Goal: Information Seeking & Learning: Learn about a topic

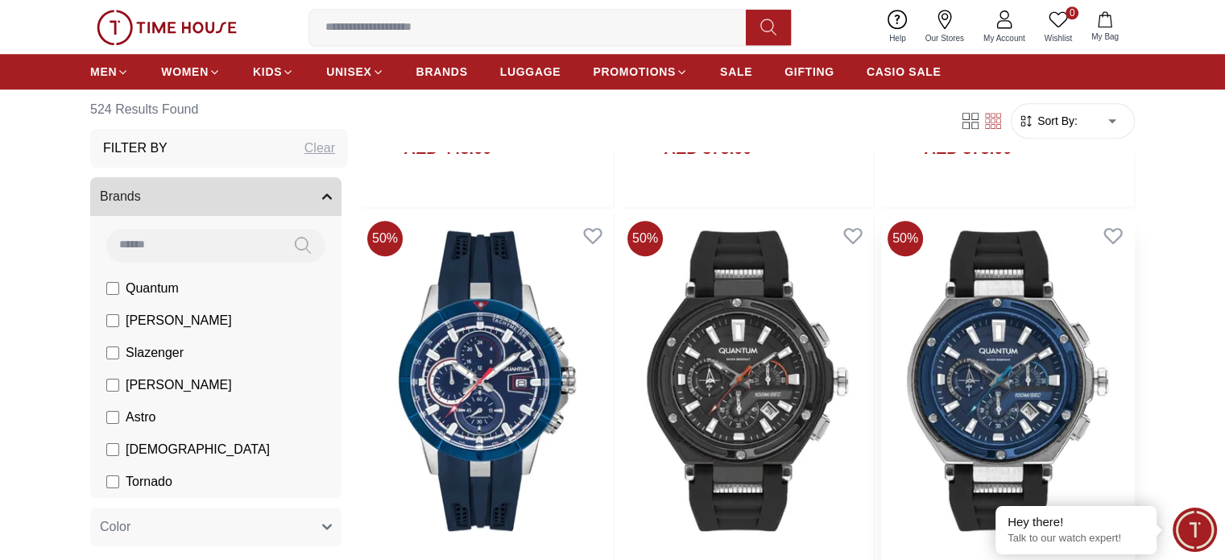
scroll to position [1289, 0]
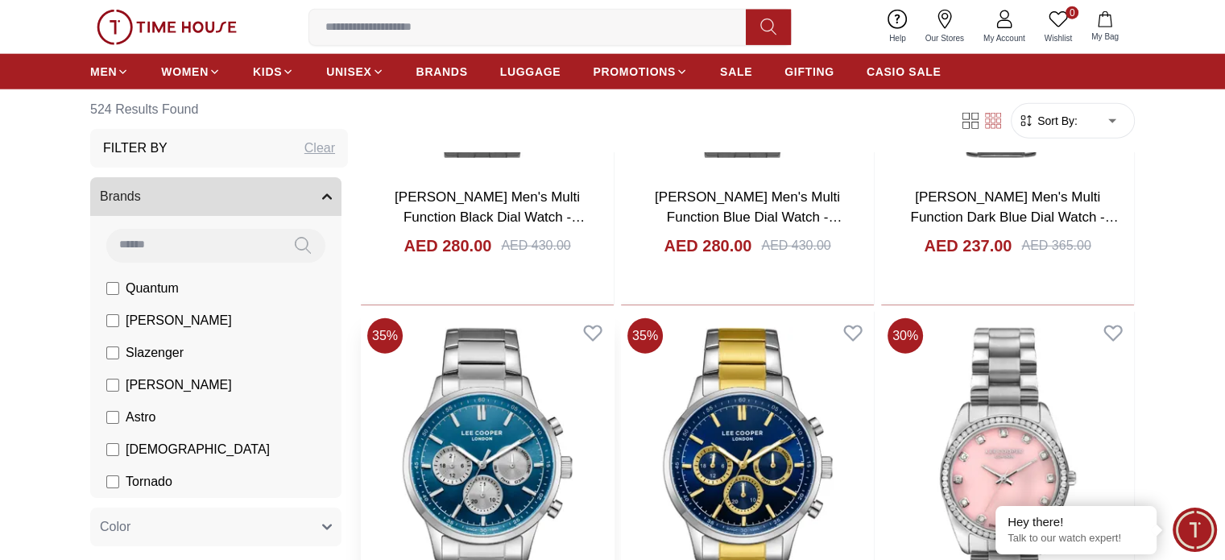
scroll to position [4109, 0]
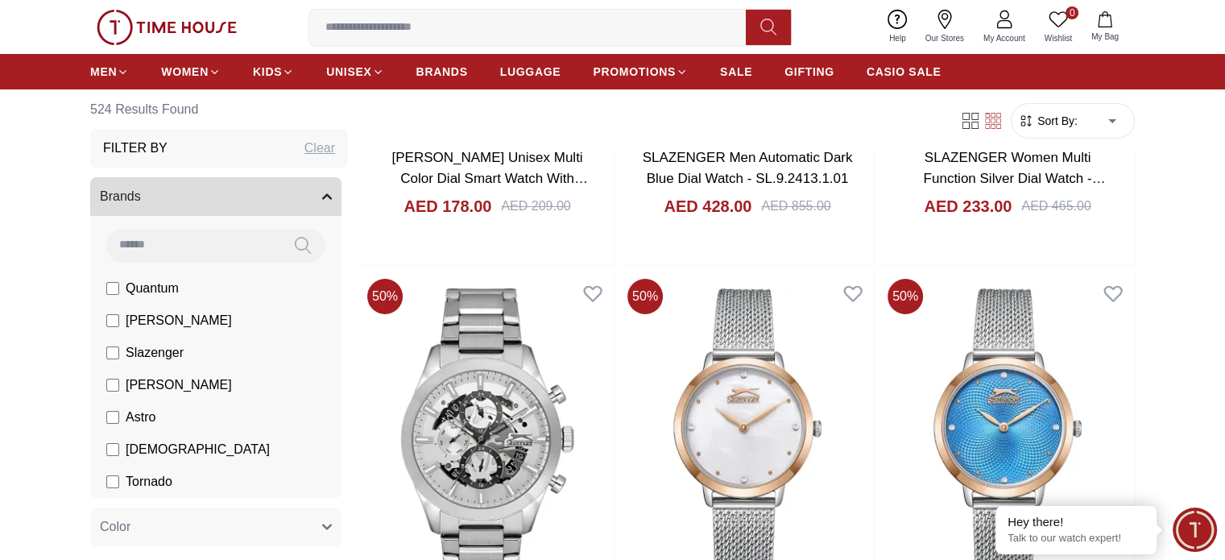
scroll to position [6043, 0]
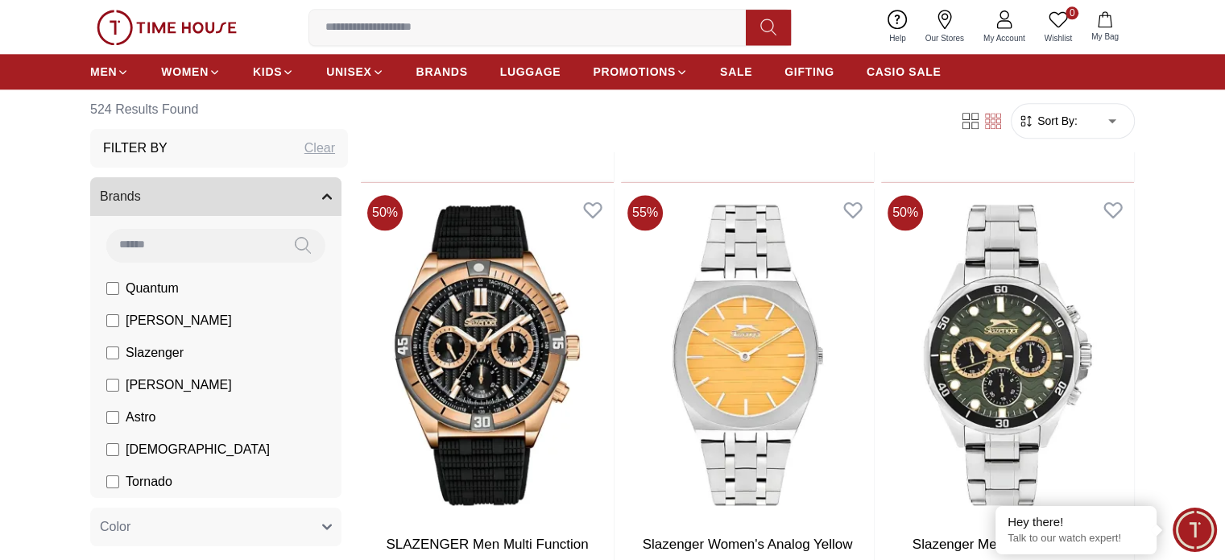
scroll to position [8138, 0]
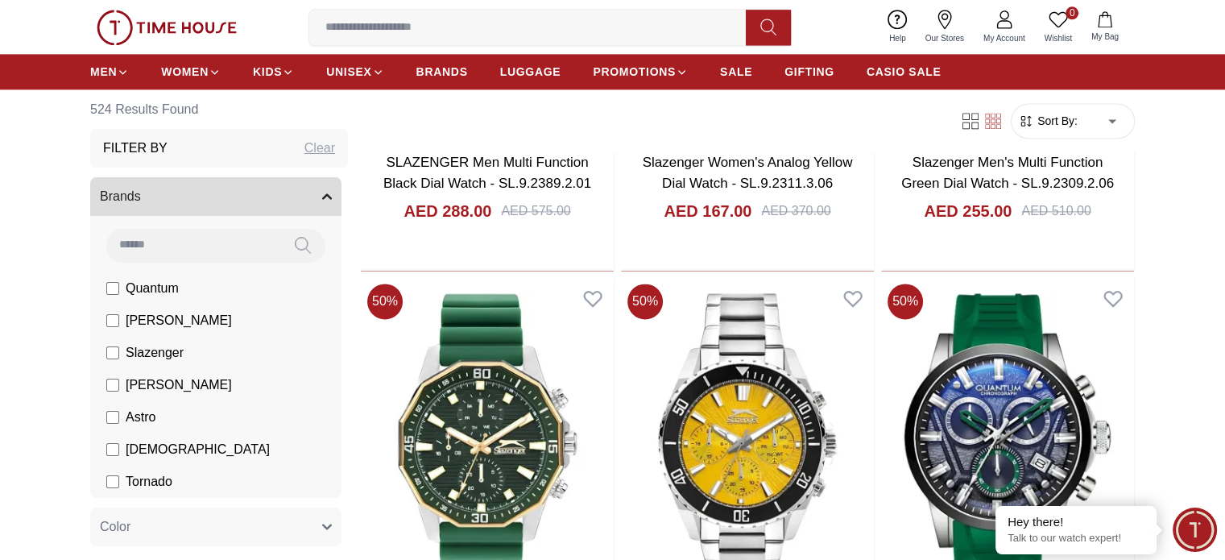
scroll to position [8541, 0]
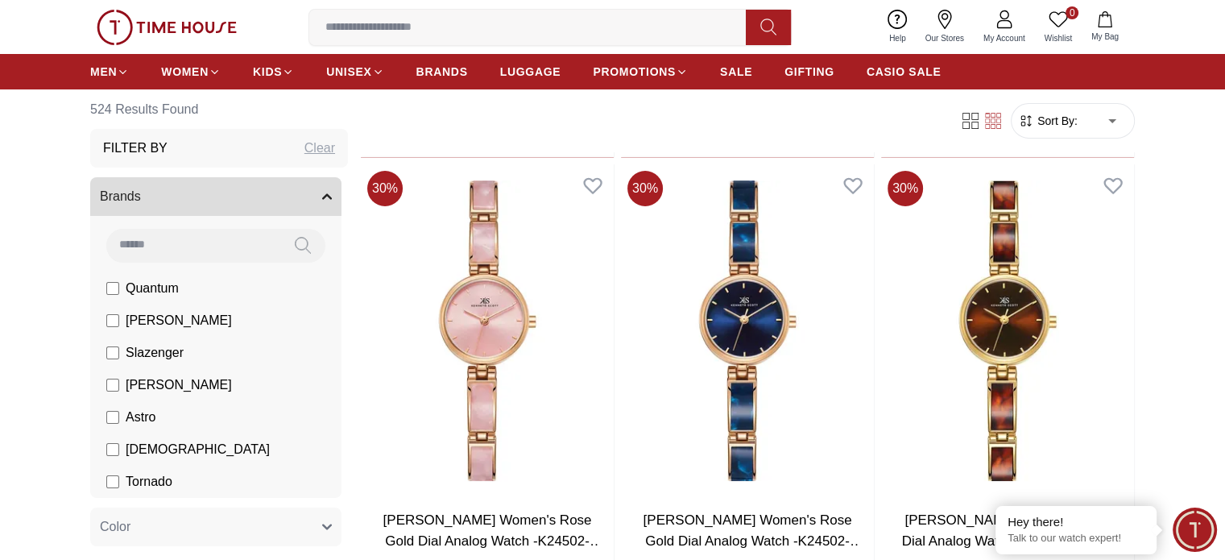
scroll to position [12247, 0]
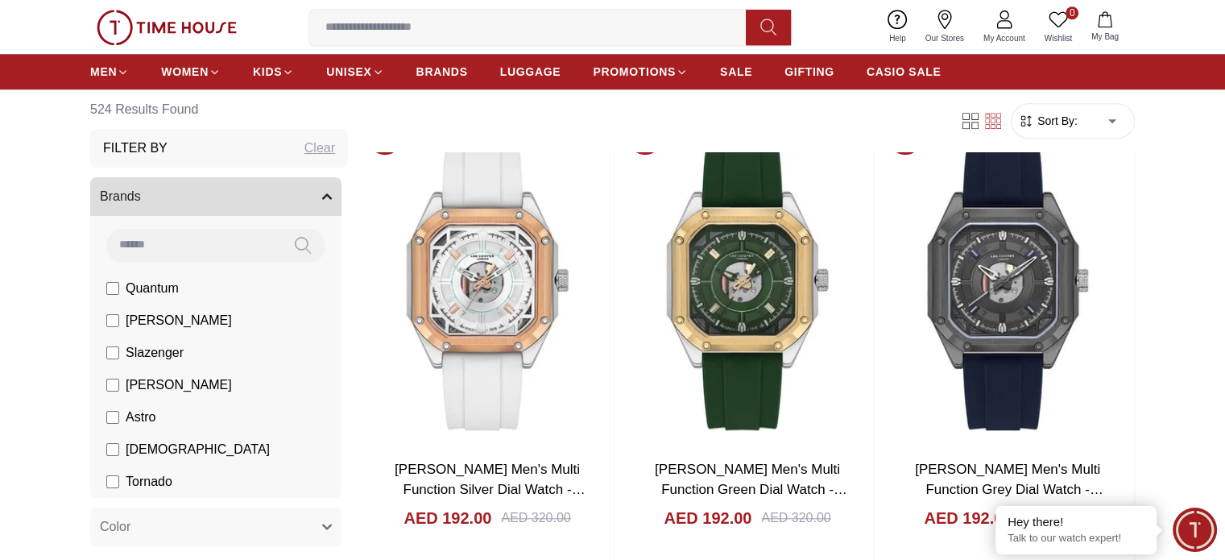
scroll to position [13858, 0]
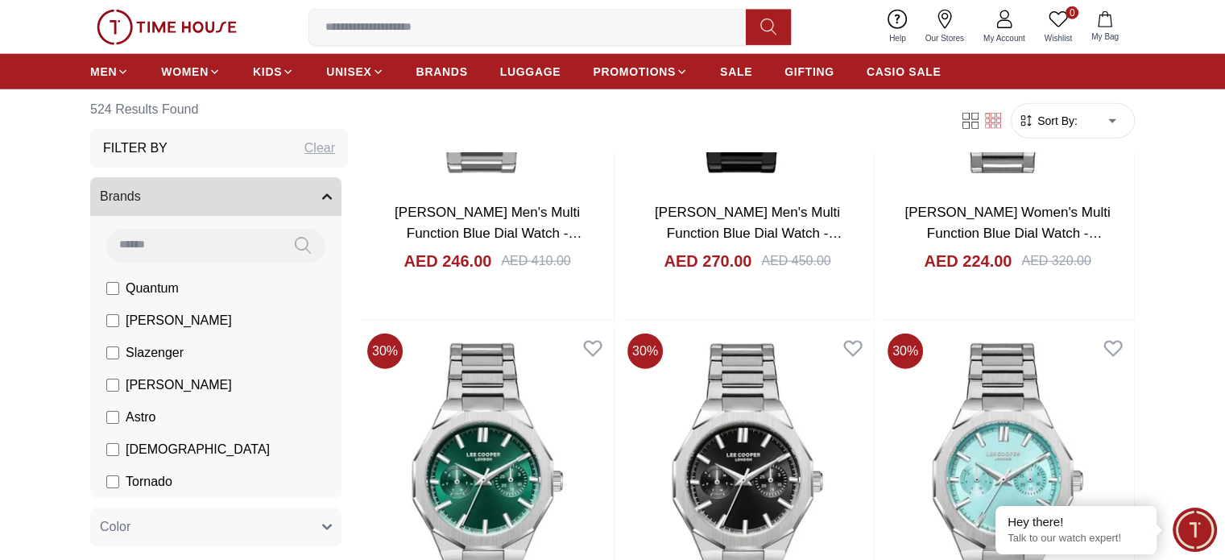
scroll to position [16517, 0]
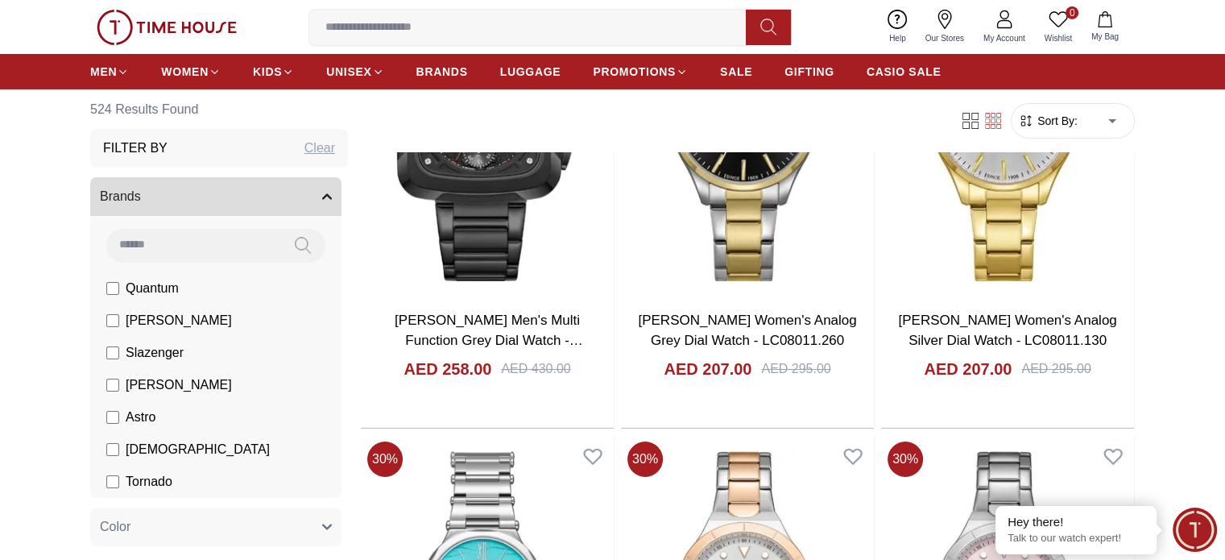
scroll to position [18128, 0]
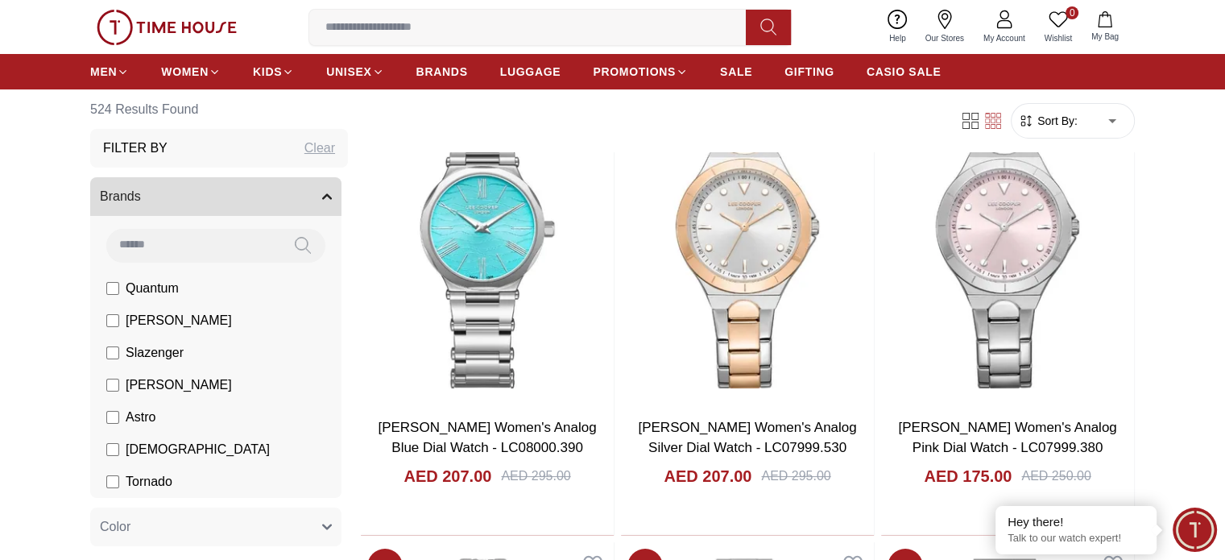
scroll to position [18773, 0]
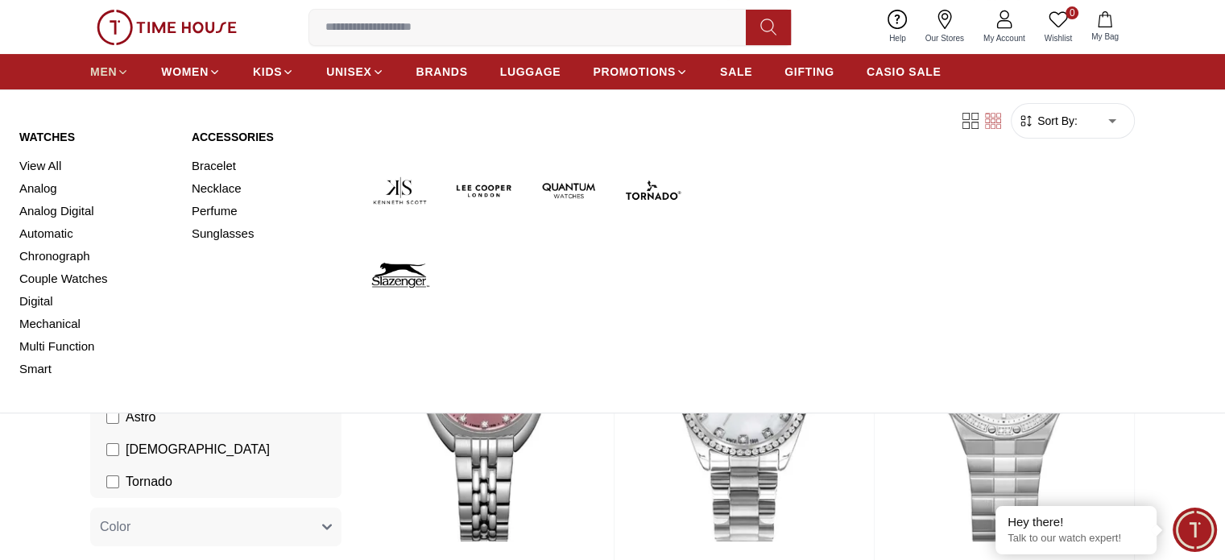
click at [119, 69] on icon at bounding box center [123, 72] width 12 height 12
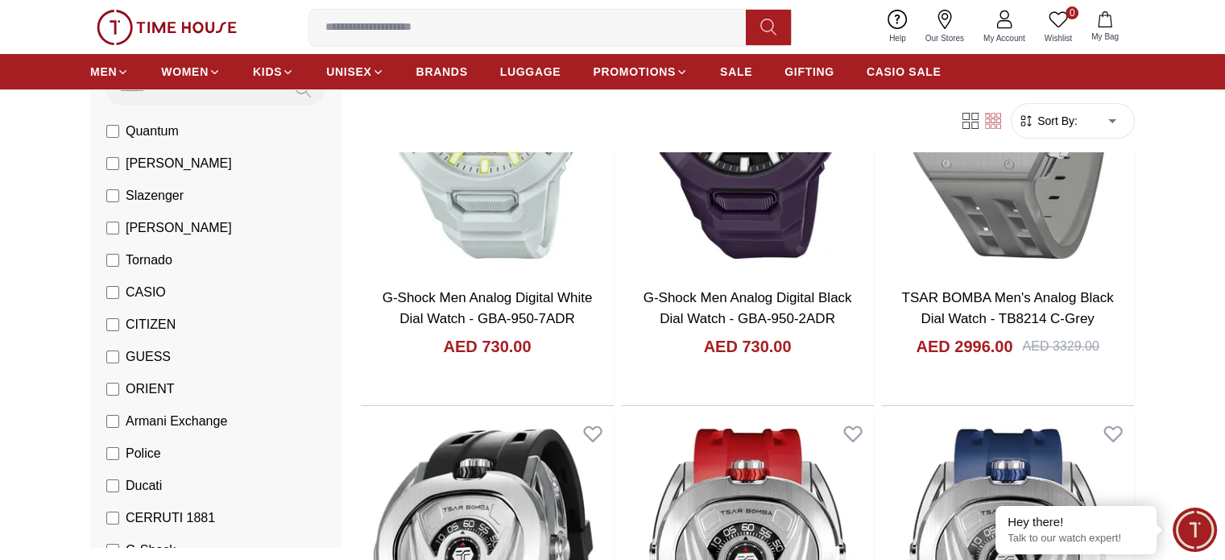
scroll to position [161, 0]
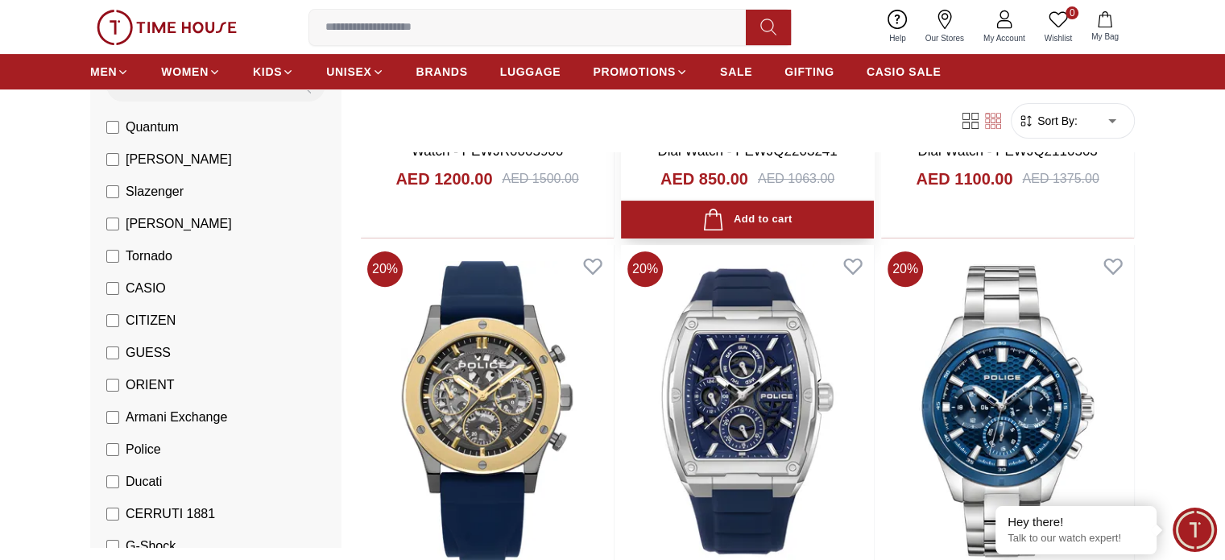
scroll to position [564, 0]
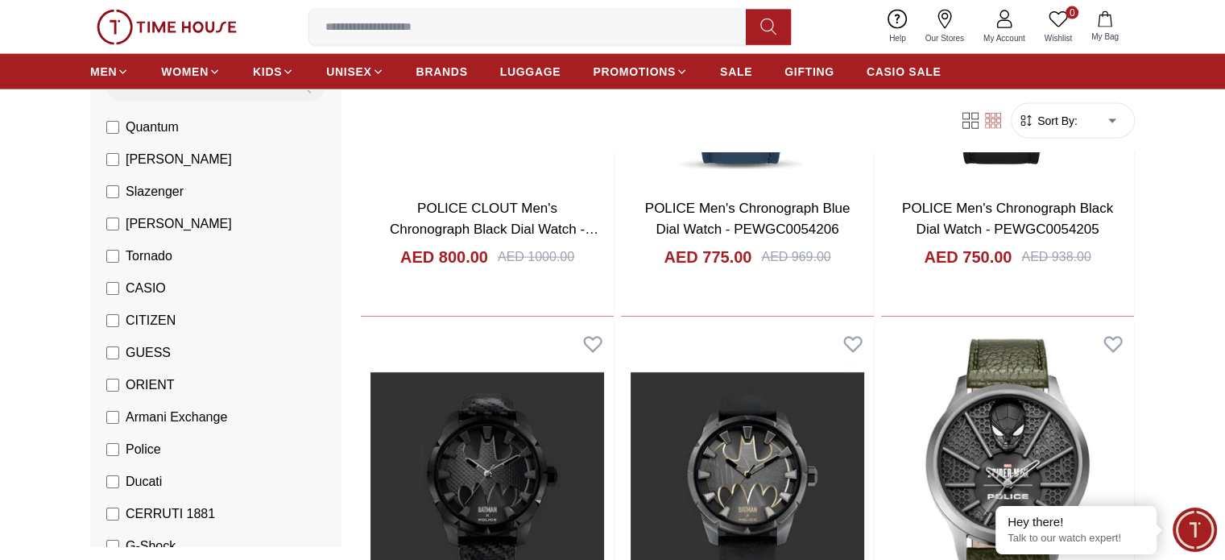
scroll to position [3787, 0]
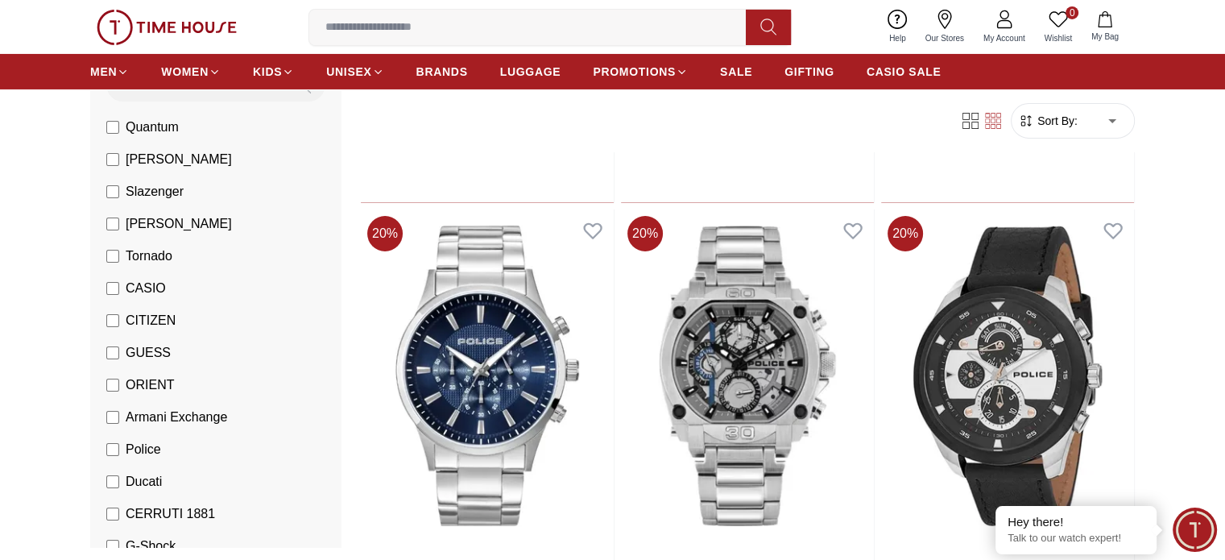
scroll to position [5721, 0]
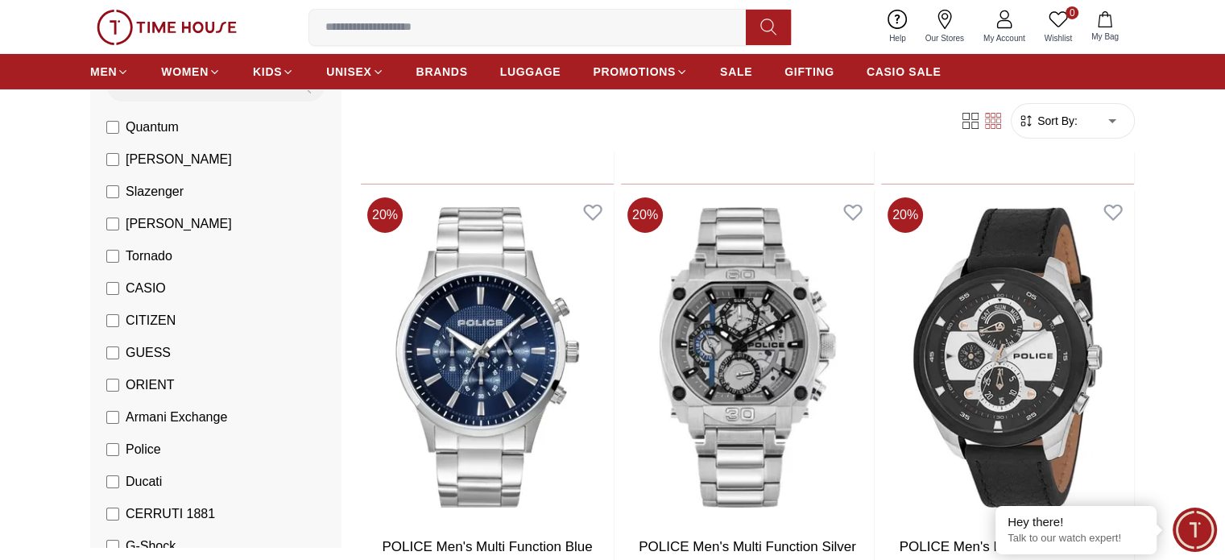
scroll to position [5721, 0]
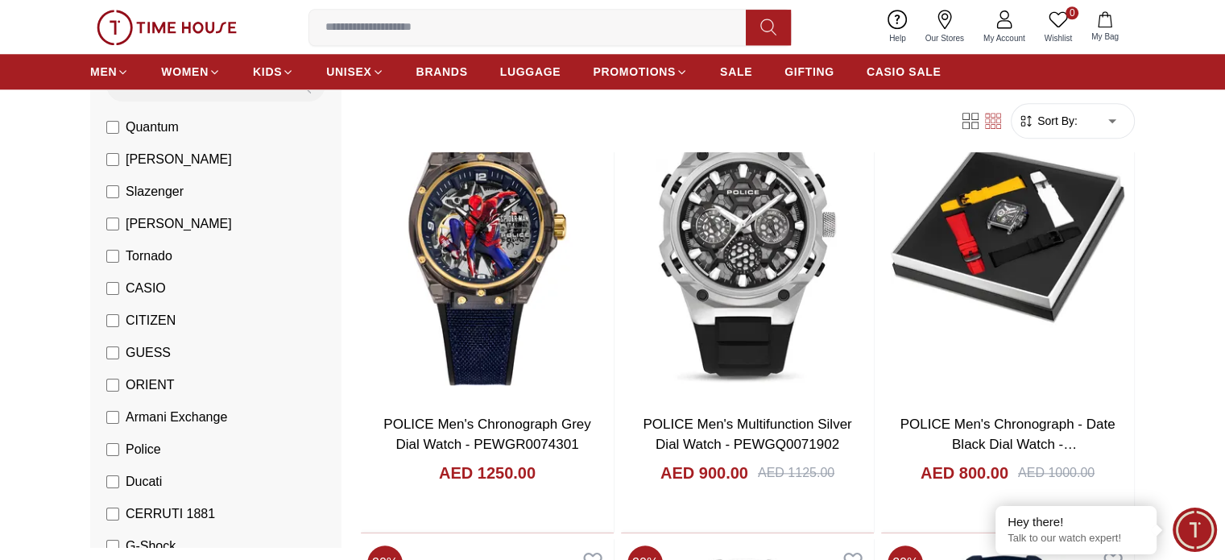
scroll to position [1611, 0]
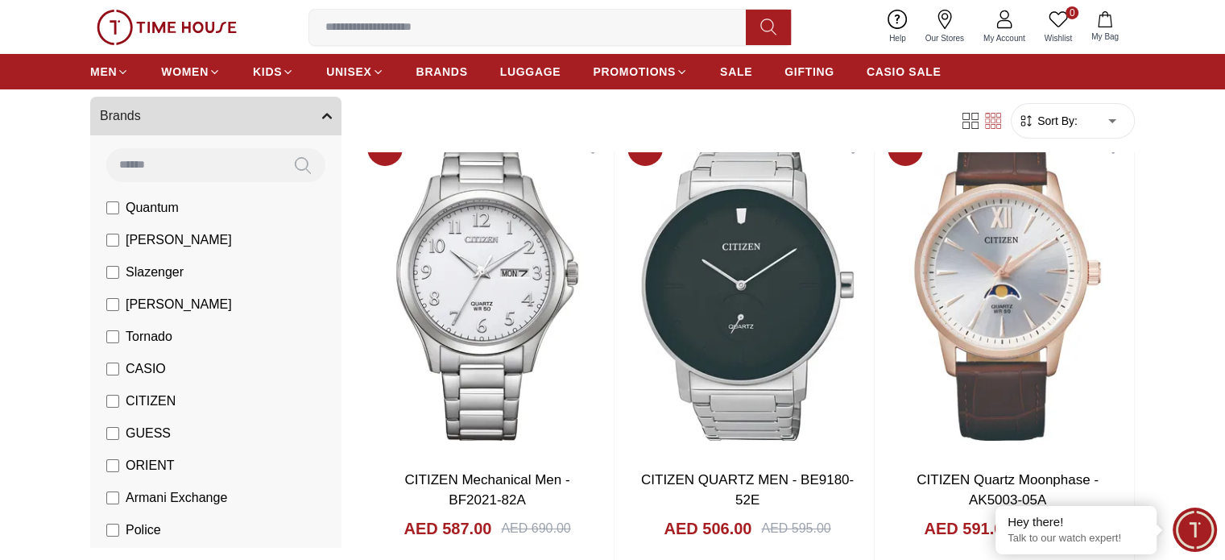
scroll to position [5962, 0]
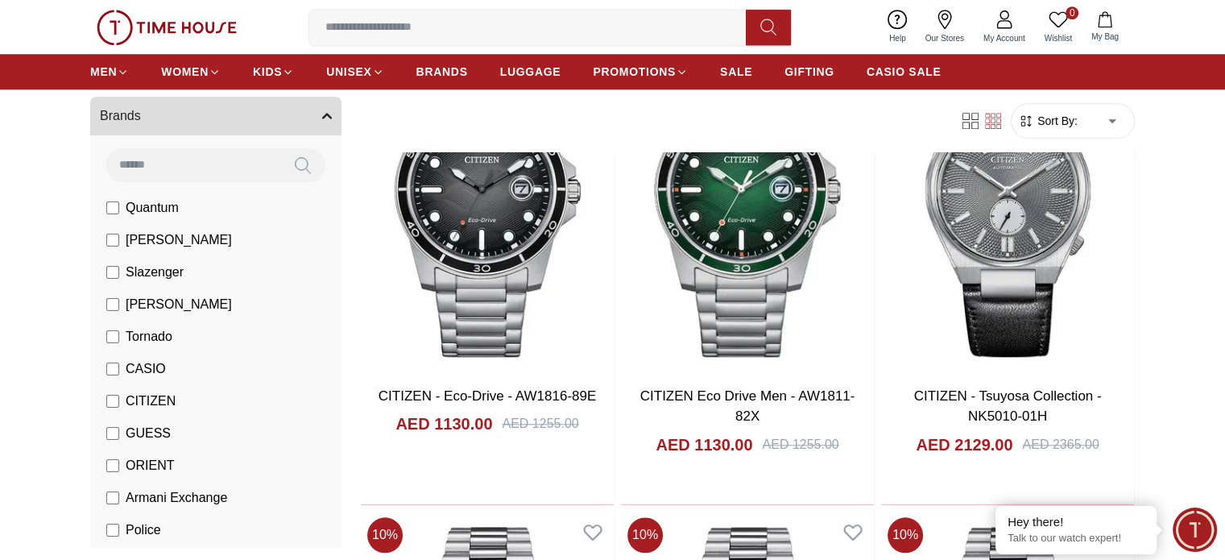
scroll to position [7735, 0]
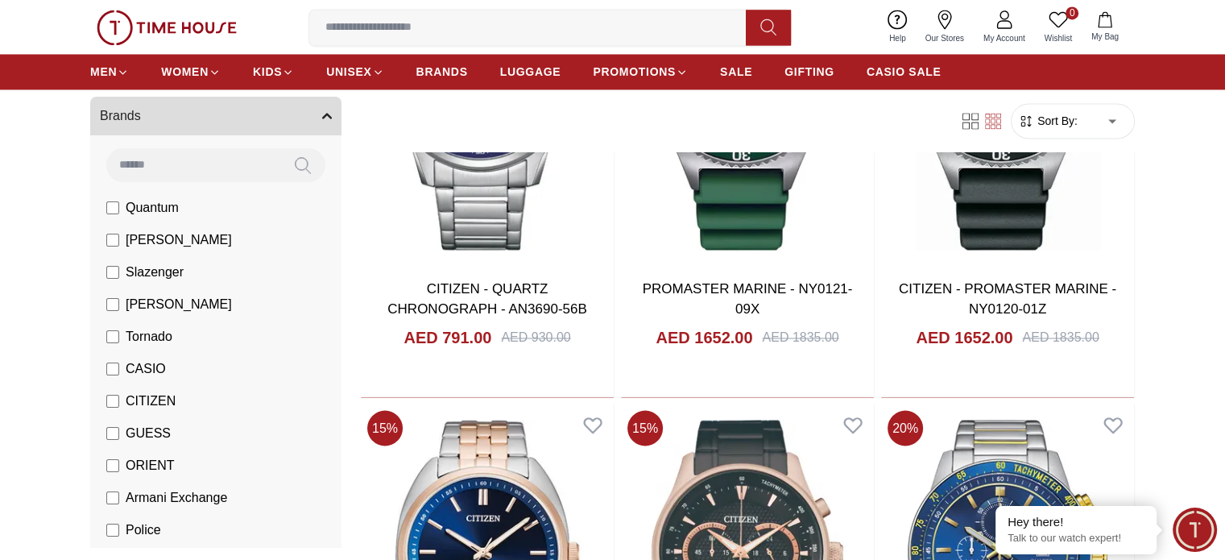
scroll to position [8943, 0]
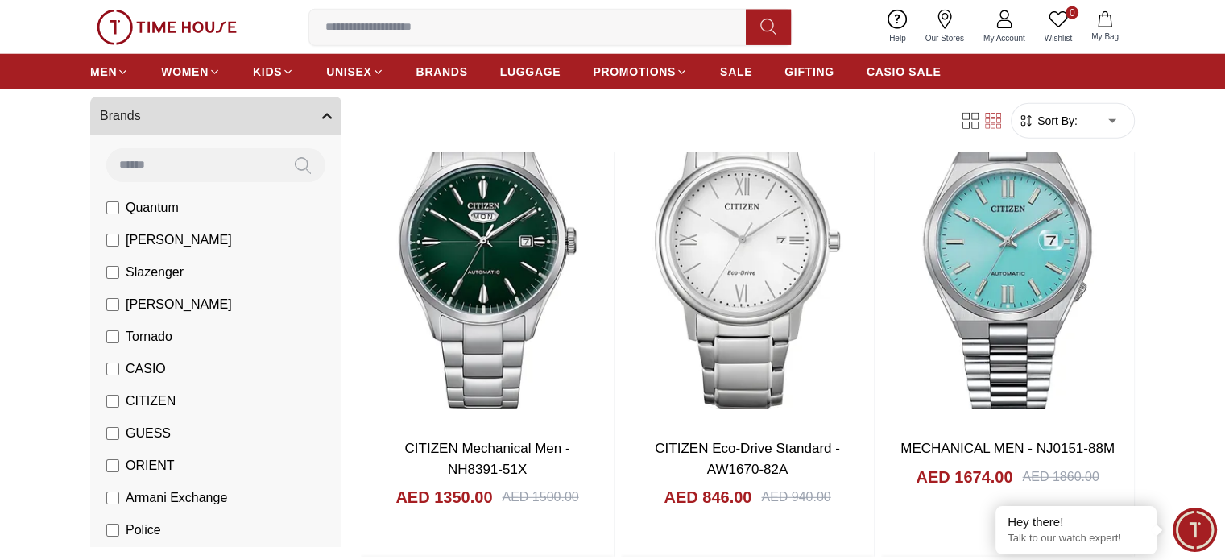
scroll to position [10635, 0]
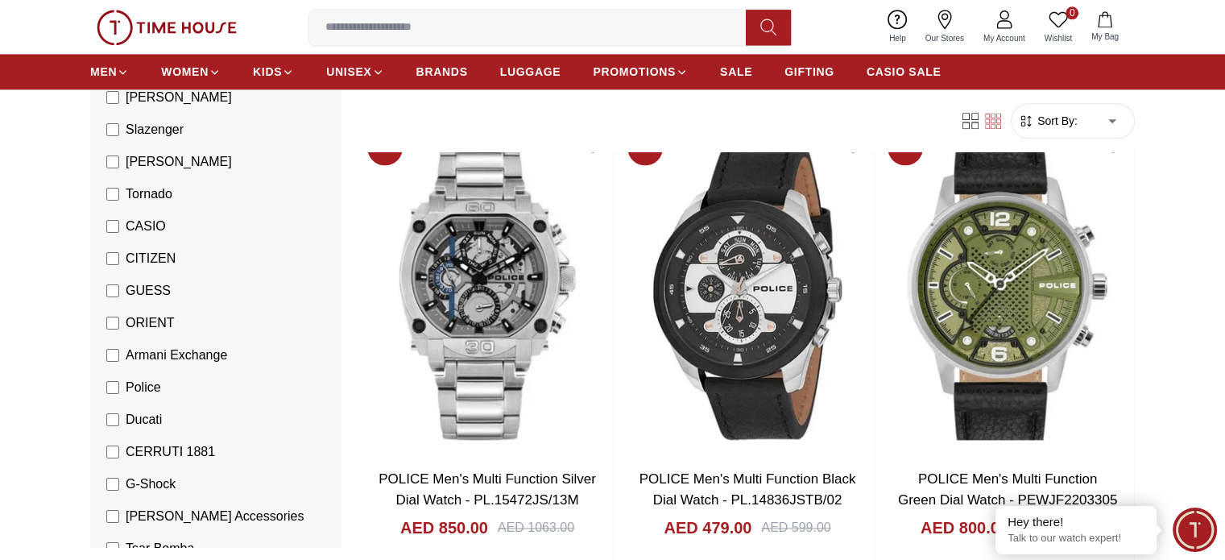
scroll to position [242, 0]
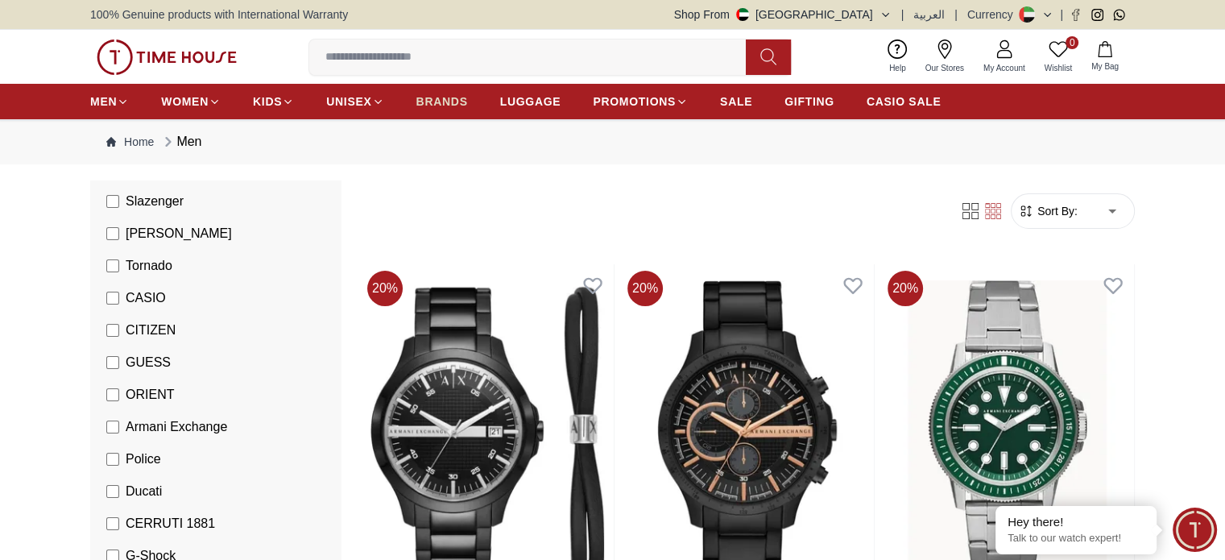
click at [456, 99] on span "BRANDS" at bounding box center [443, 101] width 52 height 16
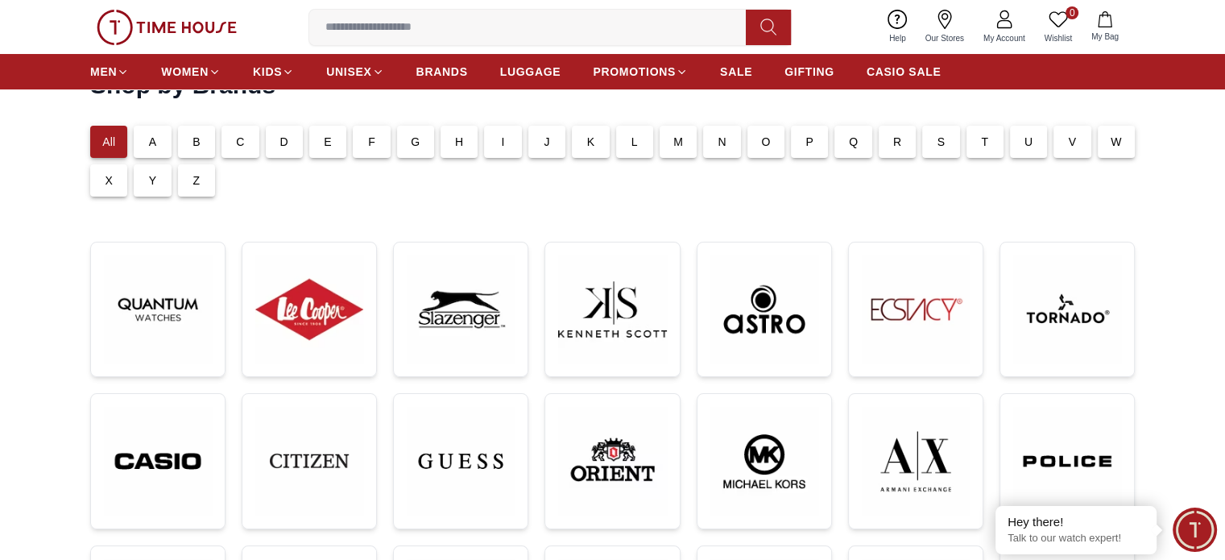
scroll to position [161, 0]
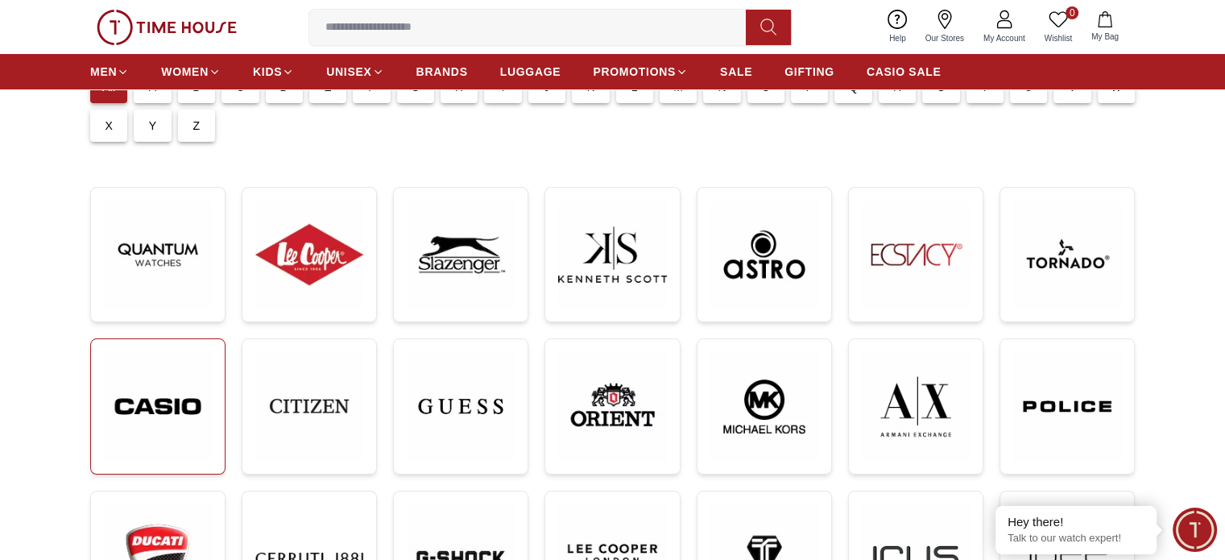
click at [163, 375] on img at bounding box center [158, 406] width 108 height 109
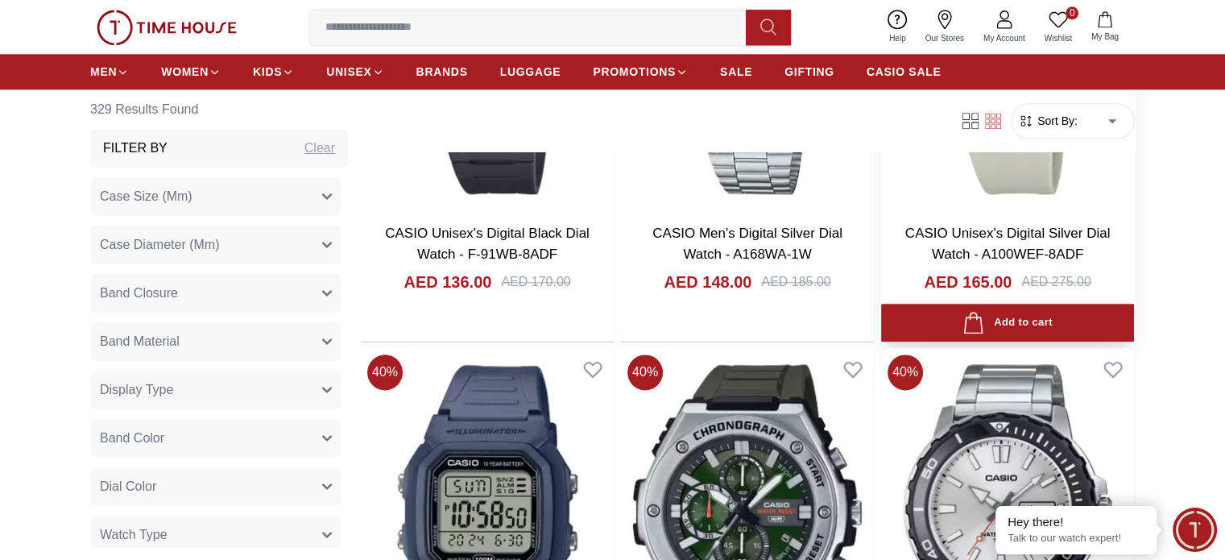
scroll to position [2014, 0]
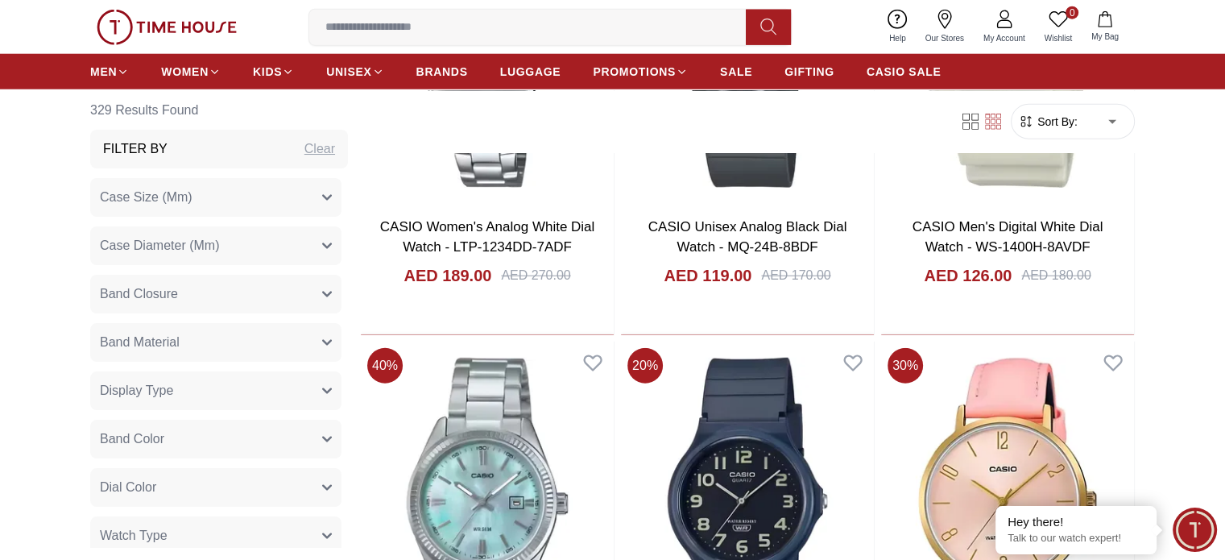
scroll to position [4431, 0]
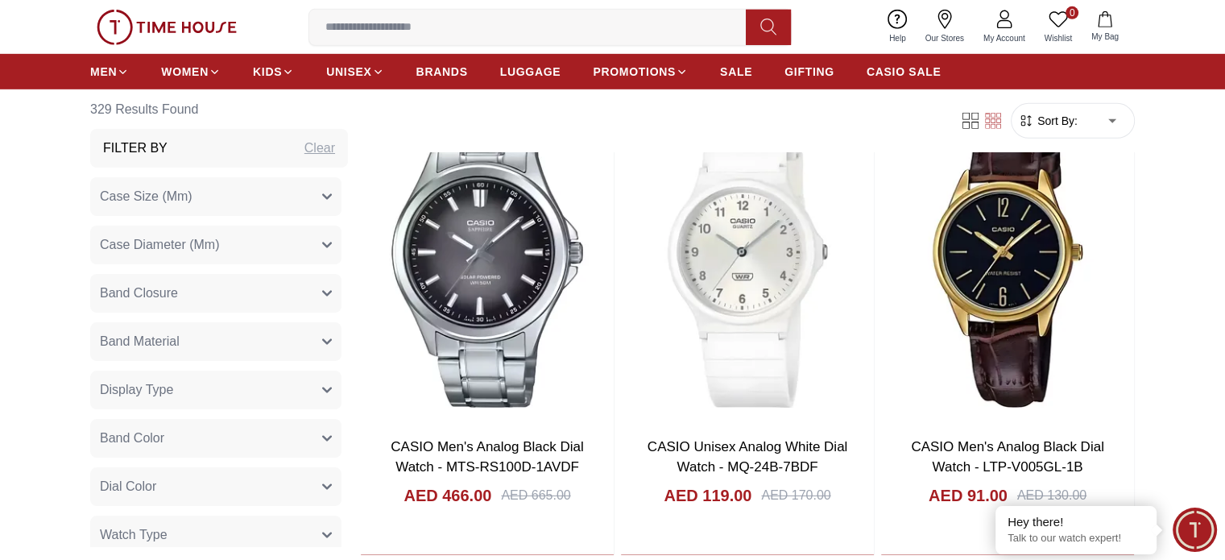
scroll to position [4995, 0]
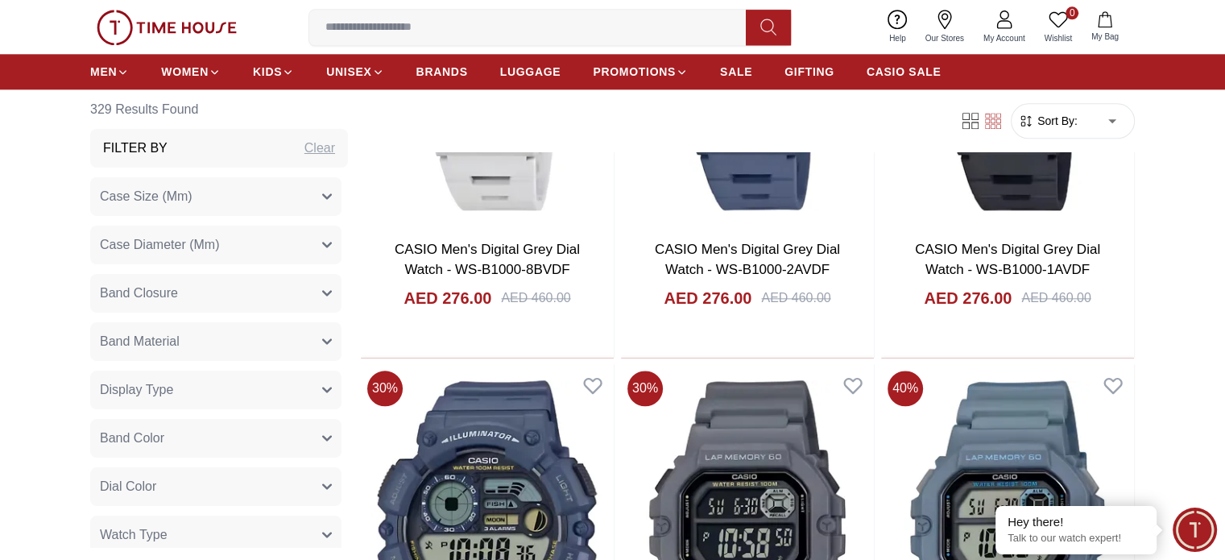
scroll to position [8057, 0]
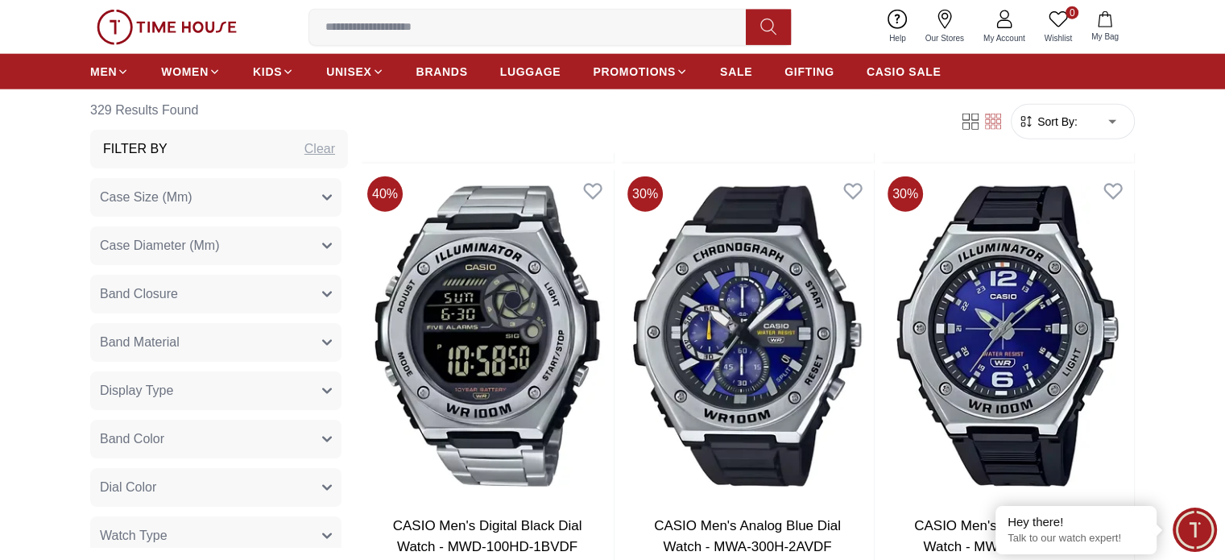
scroll to position [10152, 0]
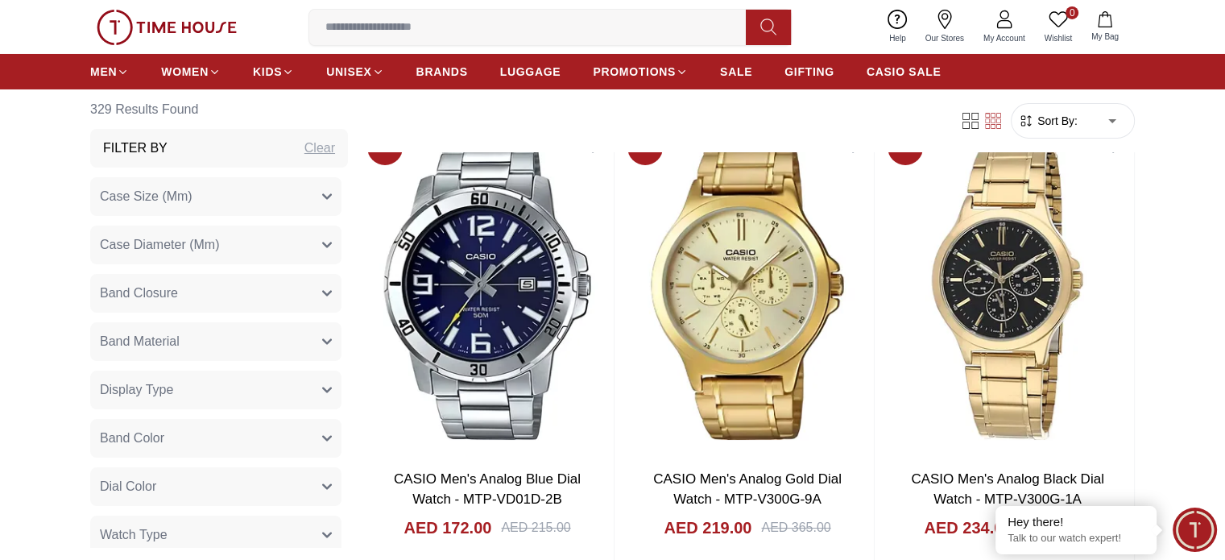
scroll to position [12086, 0]
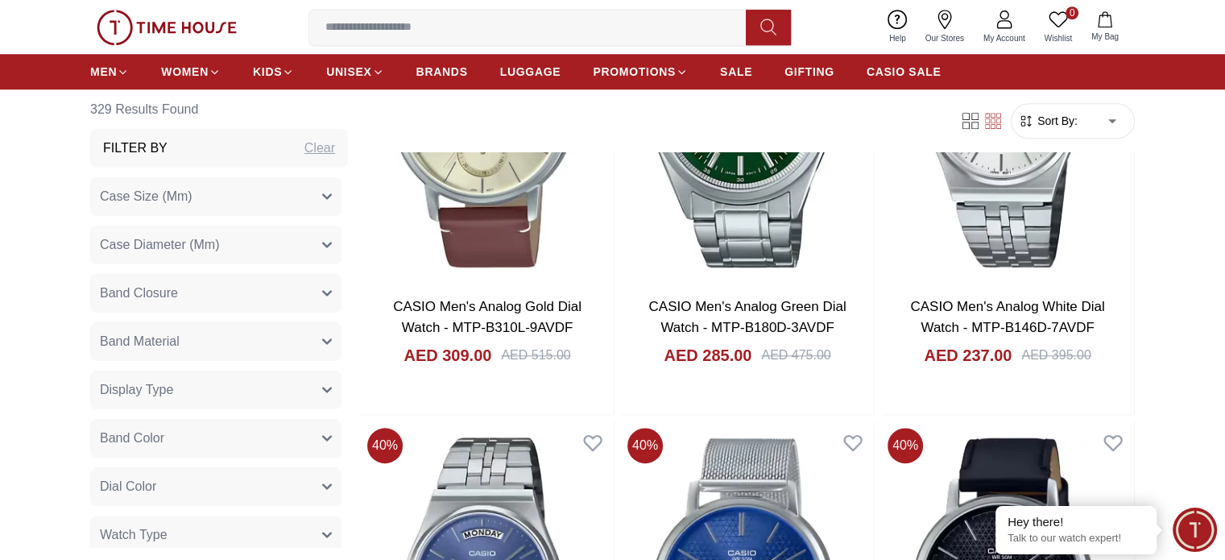
scroll to position [13898, 0]
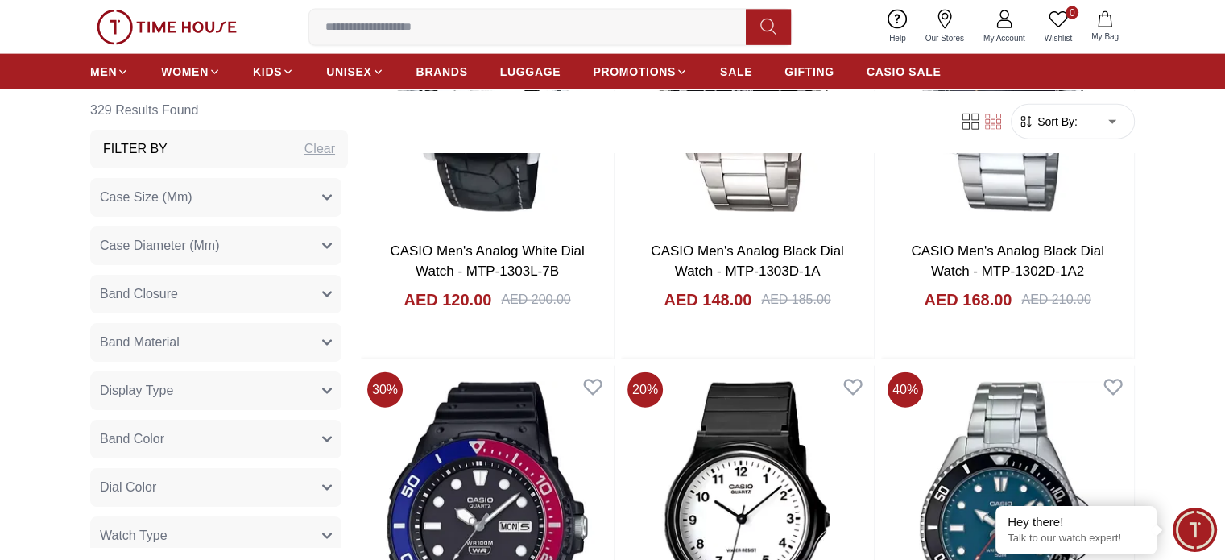
scroll to position [16073, 0]
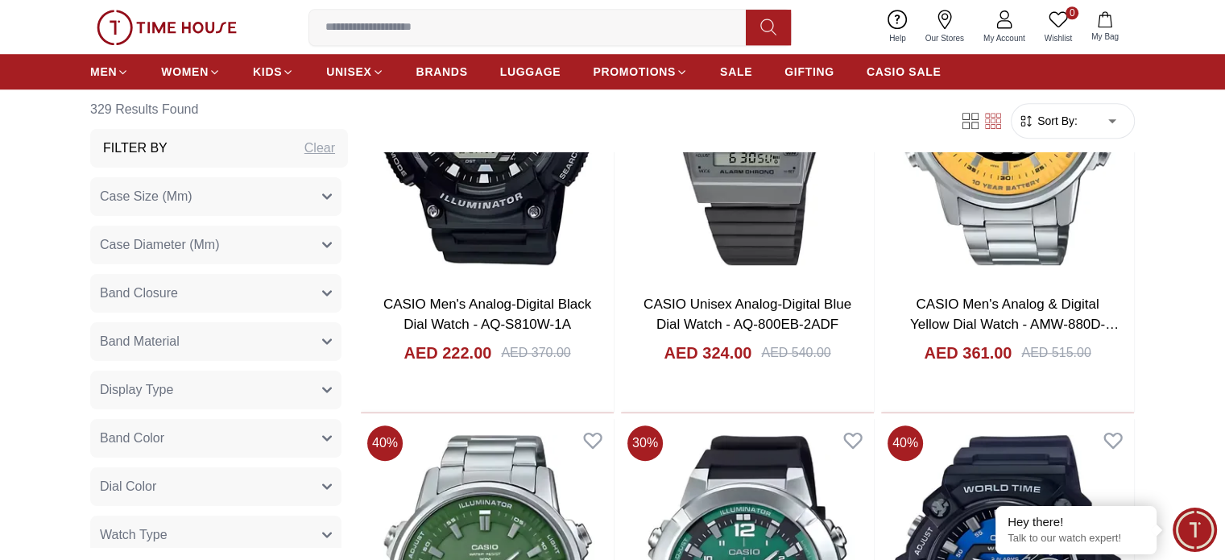
scroll to position [19788, 0]
